Goal: Task Accomplishment & Management: Manage account settings

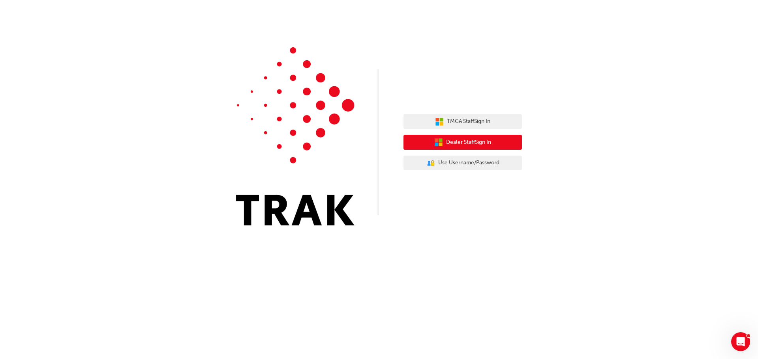
click at [463, 143] on span "Dealer Staff Sign In" at bounding box center [468, 142] width 45 height 9
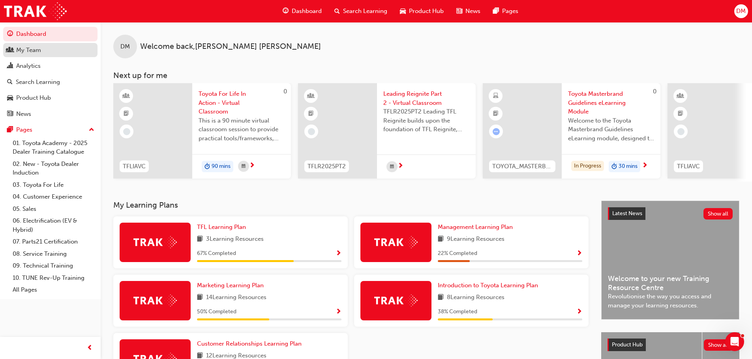
click at [33, 48] on div "My Team" at bounding box center [28, 50] width 25 height 9
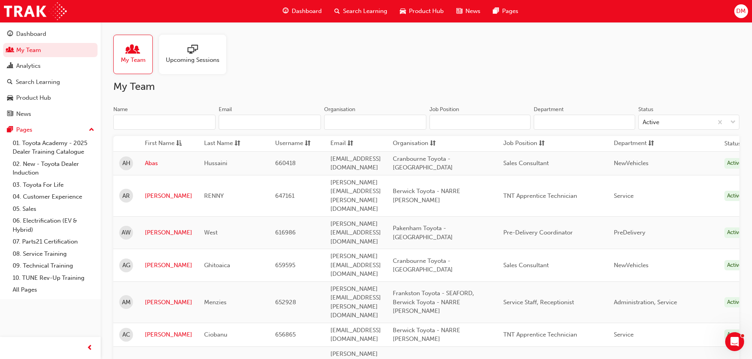
click at [148, 121] on input "Name" at bounding box center [164, 122] width 102 height 15
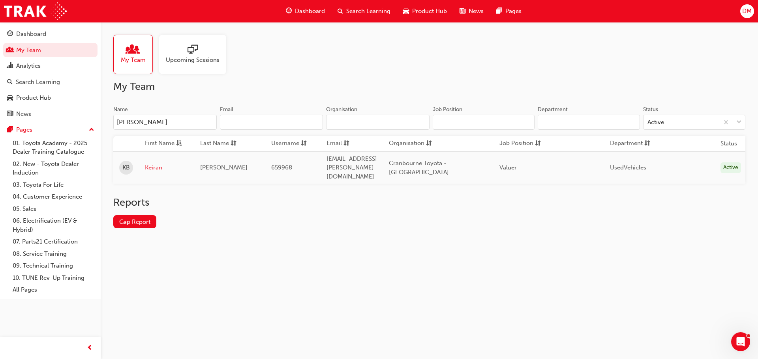
type input "[PERSON_NAME]"
click at [153, 163] on link "Keiran" at bounding box center [166, 167] width 43 height 9
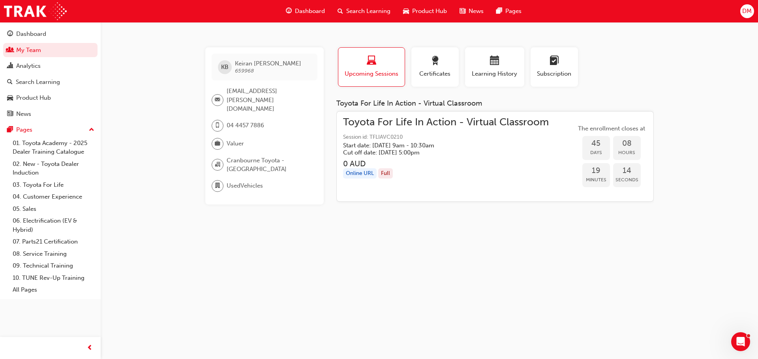
click at [398, 125] on span "Toyota For Life In Action - Virtual Classroom" at bounding box center [446, 122] width 206 height 9
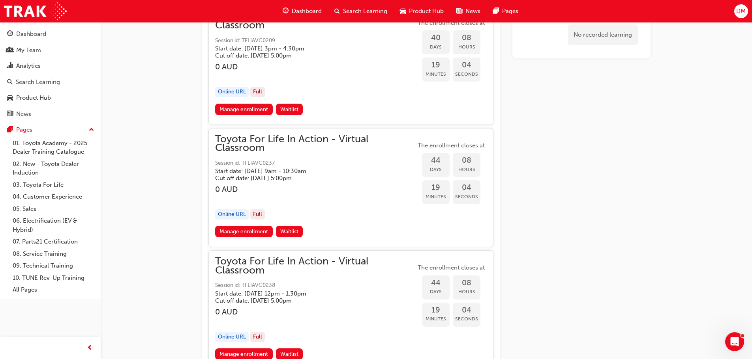
scroll to position [6041, 0]
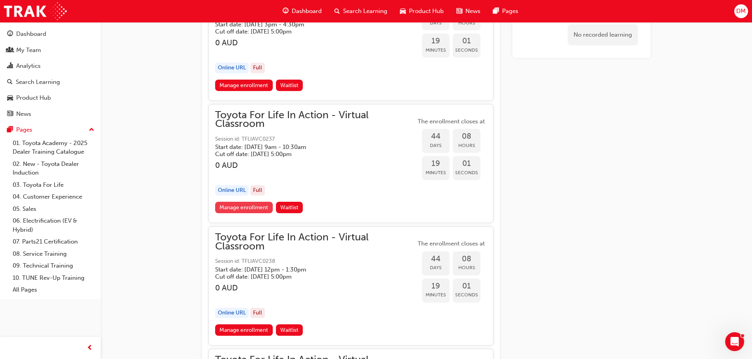
click at [250, 208] on link "Manage enrollment" at bounding box center [244, 207] width 58 height 11
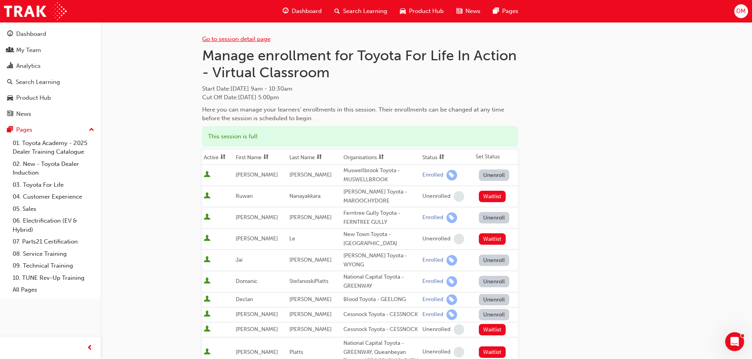
click at [225, 37] on link "Go to session detail page" at bounding box center [236, 39] width 68 height 7
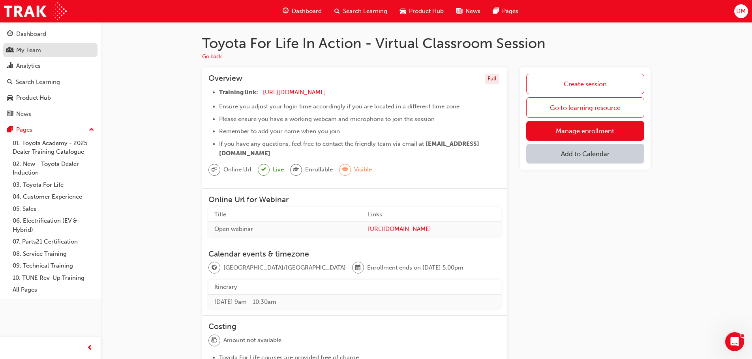
click at [41, 51] on div "My Team" at bounding box center [50, 50] width 86 height 10
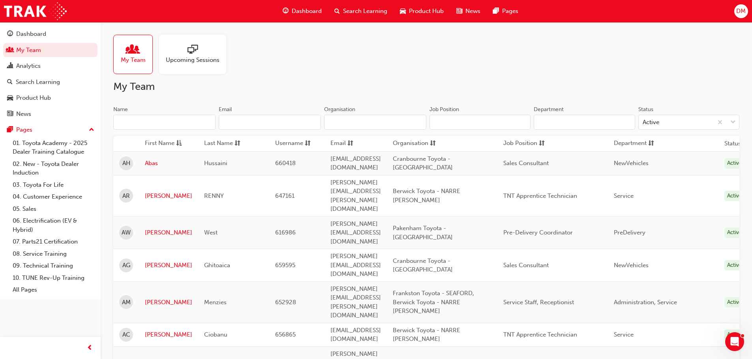
click at [161, 115] on input "Name" at bounding box center [164, 122] width 102 height 15
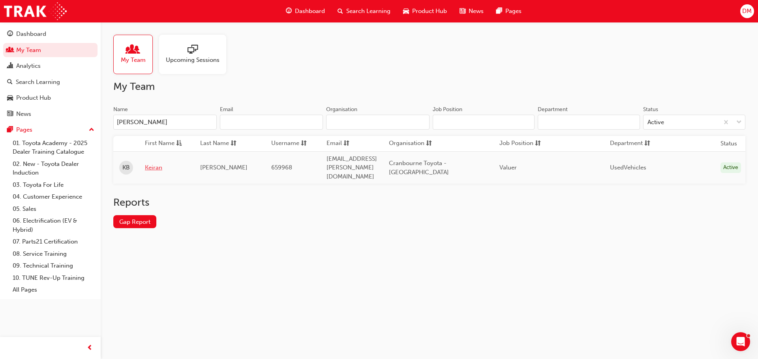
type input "[PERSON_NAME]"
click at [152, 164] on link "Keiran" at bounding box center [166, 167] width 43 height 9
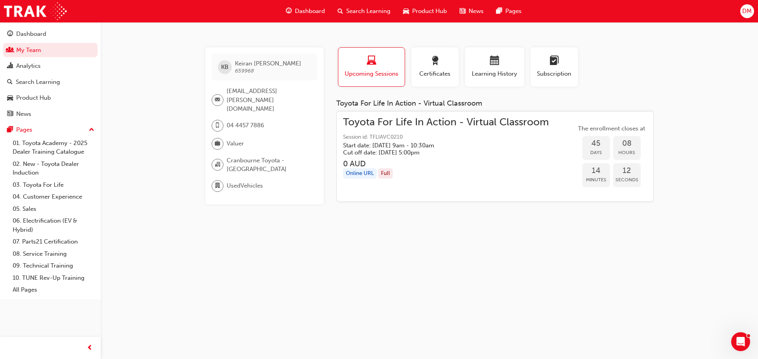
click at [385, 174] on div "Full" at bounding box center [385, 173] width 15 height 11
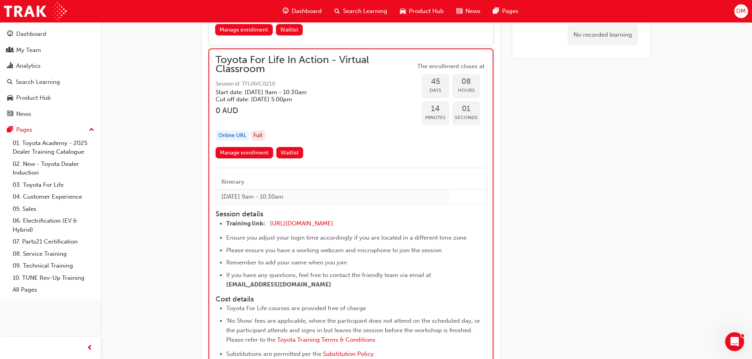
scroll to position [6465, 0]
click at [246, 152] on link "Manage enrollment" at bounding box center [244, 152] width 58 height 11
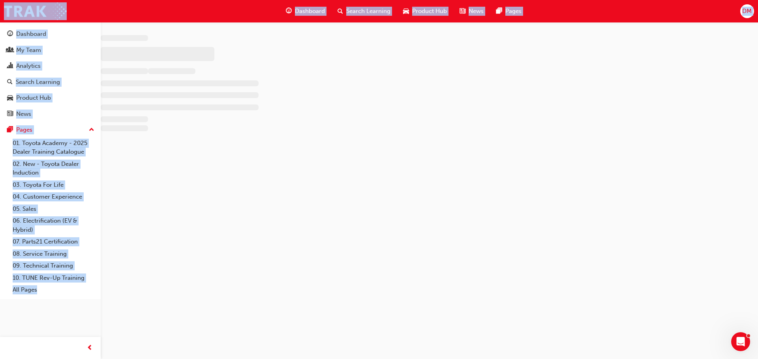
click at [246, 152] on div at bounding box center [379, 179] width 758 height 359
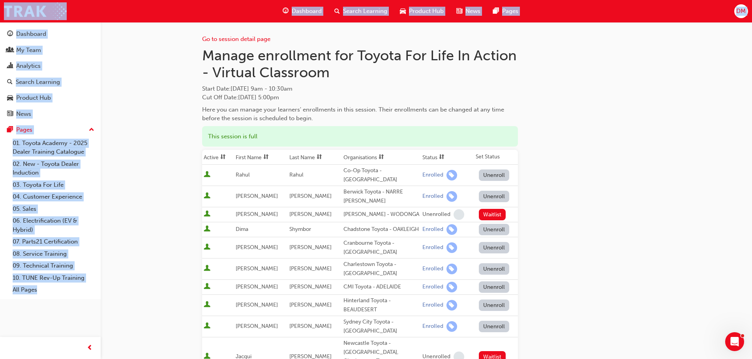
drag, startPoint x: 616, startPoint y: 165, endPoint x: 623, endPoint y: 177, distance: 13.9
click at [617, 165] on div "Go to session detail page Manage enrollment for Toyota For Life In Action - Vir…" at bounding box center [426, 365] width 448 height 687
click at [587, 129] on div "Go to session detail page Manage enrollment for Toyota For Life In Action - Vir…" at bounding box center [426, 365] width 448 height 687
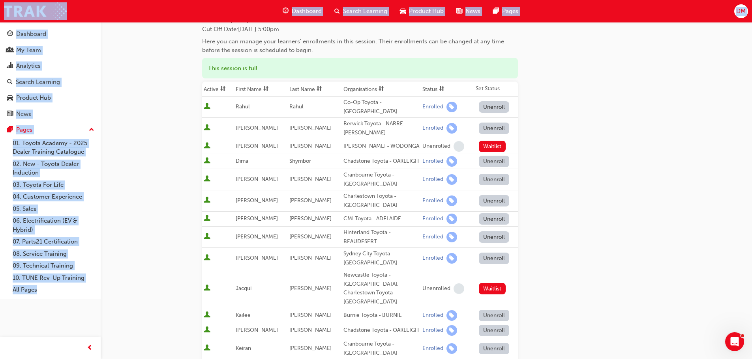
scroll to position [118, 0]
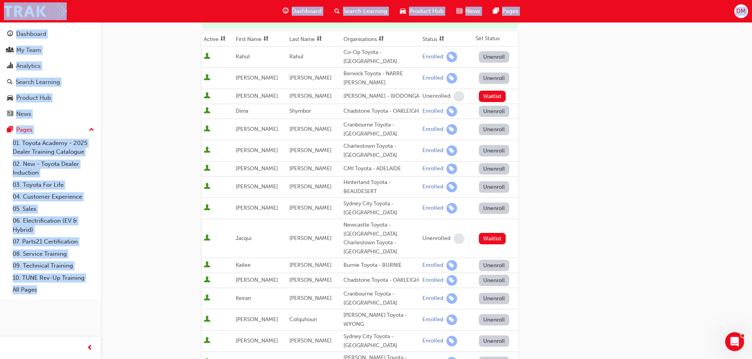
click at [616, 226] on div "Go to session detail page Manage enrollment for Toyota For Life In Action - Vir…" at bounding box center [426, 247] width 448 height 687
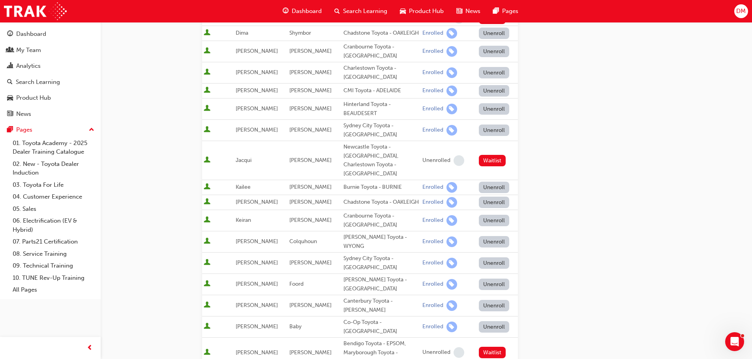
scroll to position [197, 0]
click at [492, 215] on button "Unenroll" at bounding box center [494, 219] width 31 height 11
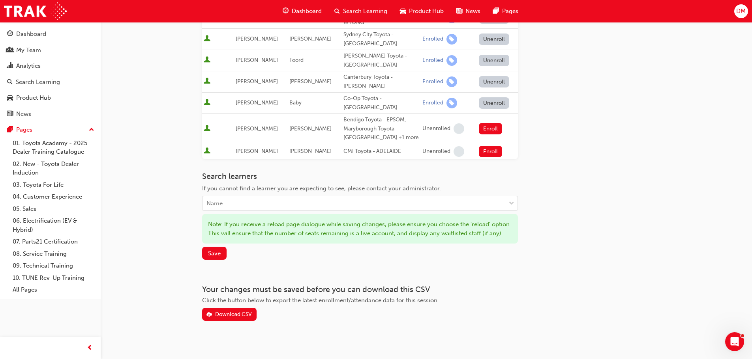
scroll to position [421, 0]
click at [213, 250] on span "Save" at bounding box center [214, 253] width 13 height 7
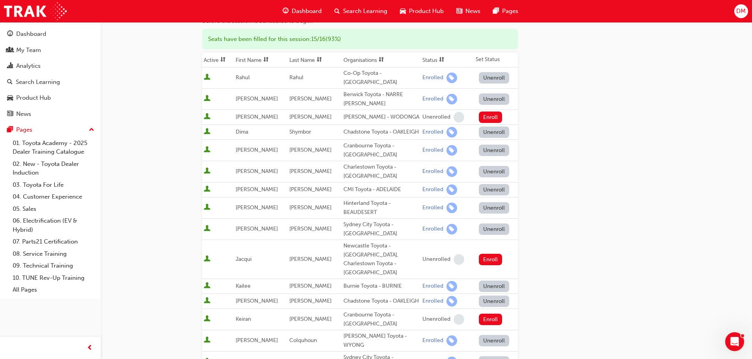
scroll to position [0, 0]
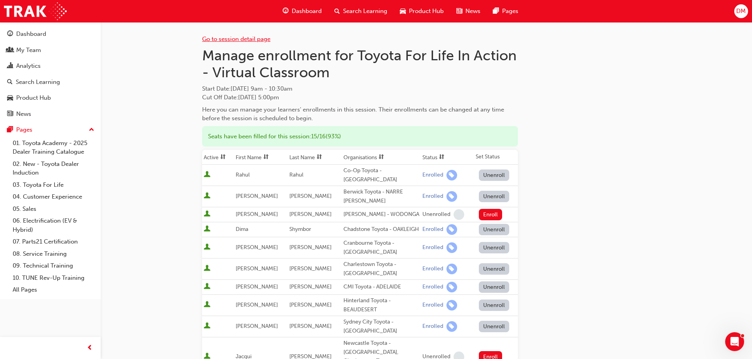
click at [220, 38] on link "Go to session detail page" at bounding box center [236, 39] width 68 height 7
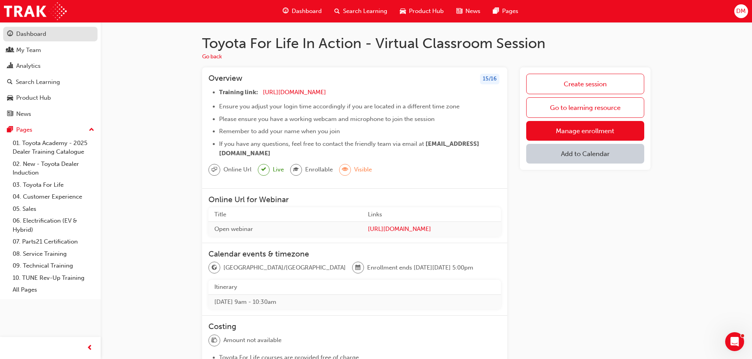
click at [37, 33] on div "Dashboard" at bounding box center [31, 34] width 30 height 9
